Goal: Entertainment & Leisure: Consume media (video, audio)

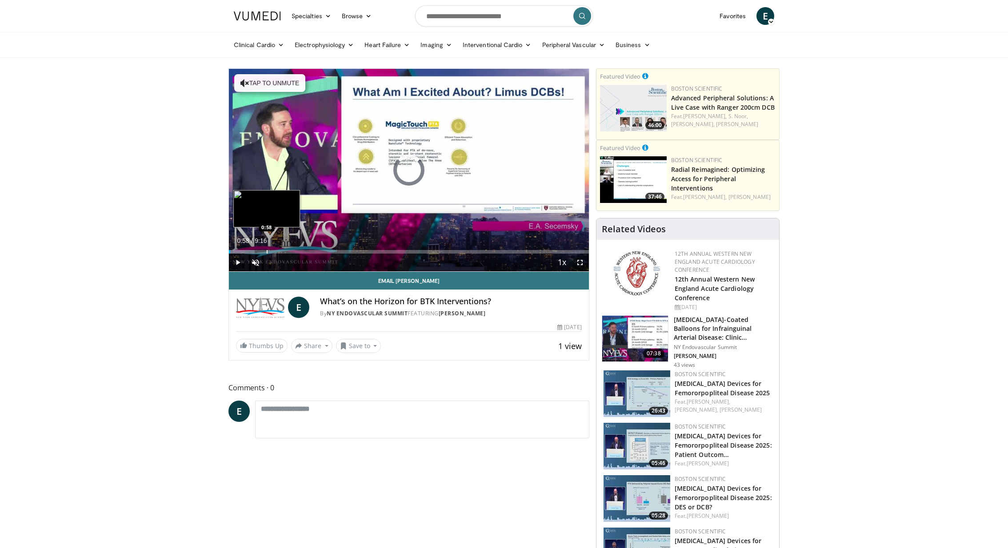
click at [267, 252] on div "Progress Bar" at bounding box center [267, 252] width 1 height 4
drag, startPoint x: 267, startPoint y: 252, endPoint x: 417, endPoint y: 258, distance: 150.8
click at [417, 258] on div "Current Time 1:18 / Duration 9:16 Play Skip Backward Skip Forward Unmute Loaded…" at bounding box center [409, 263] width 360 height 18
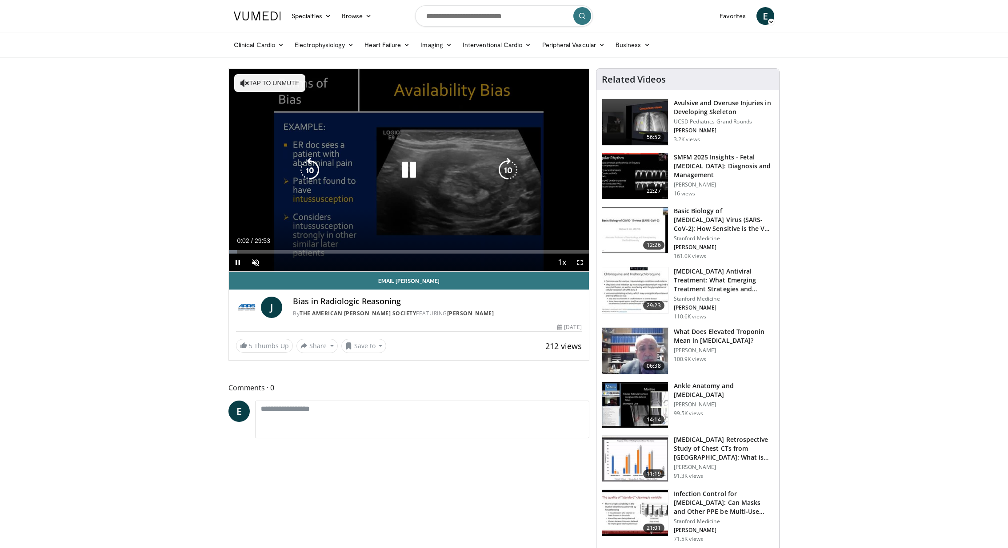
click at [502, 170] on icon "Video Player" at bounding box center [508, 170] width 25 height 25
